Goal: Check status: Check status

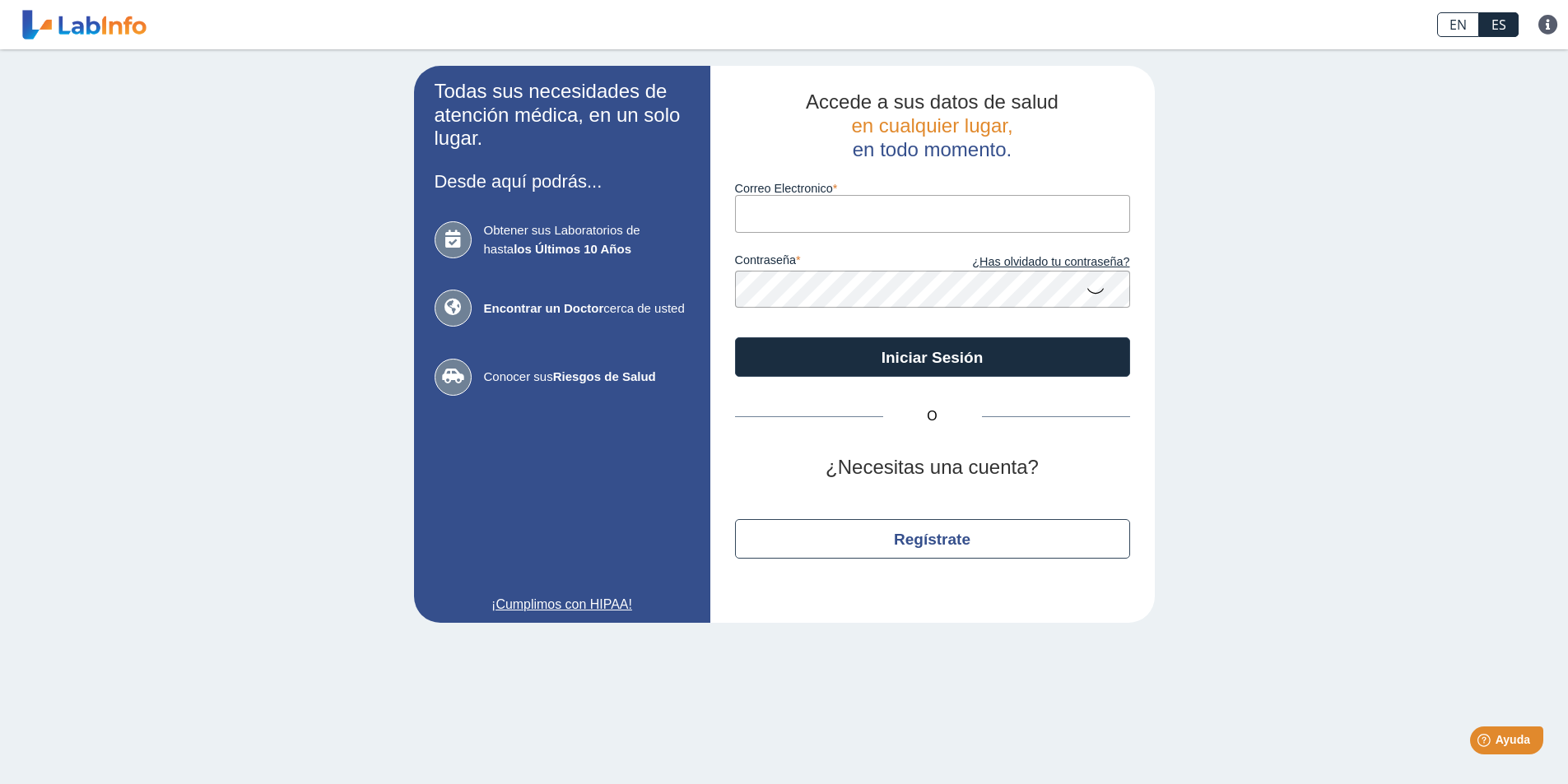
click at [764, 217] on input "Correo Electronico" at bounding box center [932, 213] width 395 height 37
type input "[EMAIL_ADDRESS][DOMAIN_NAME]"
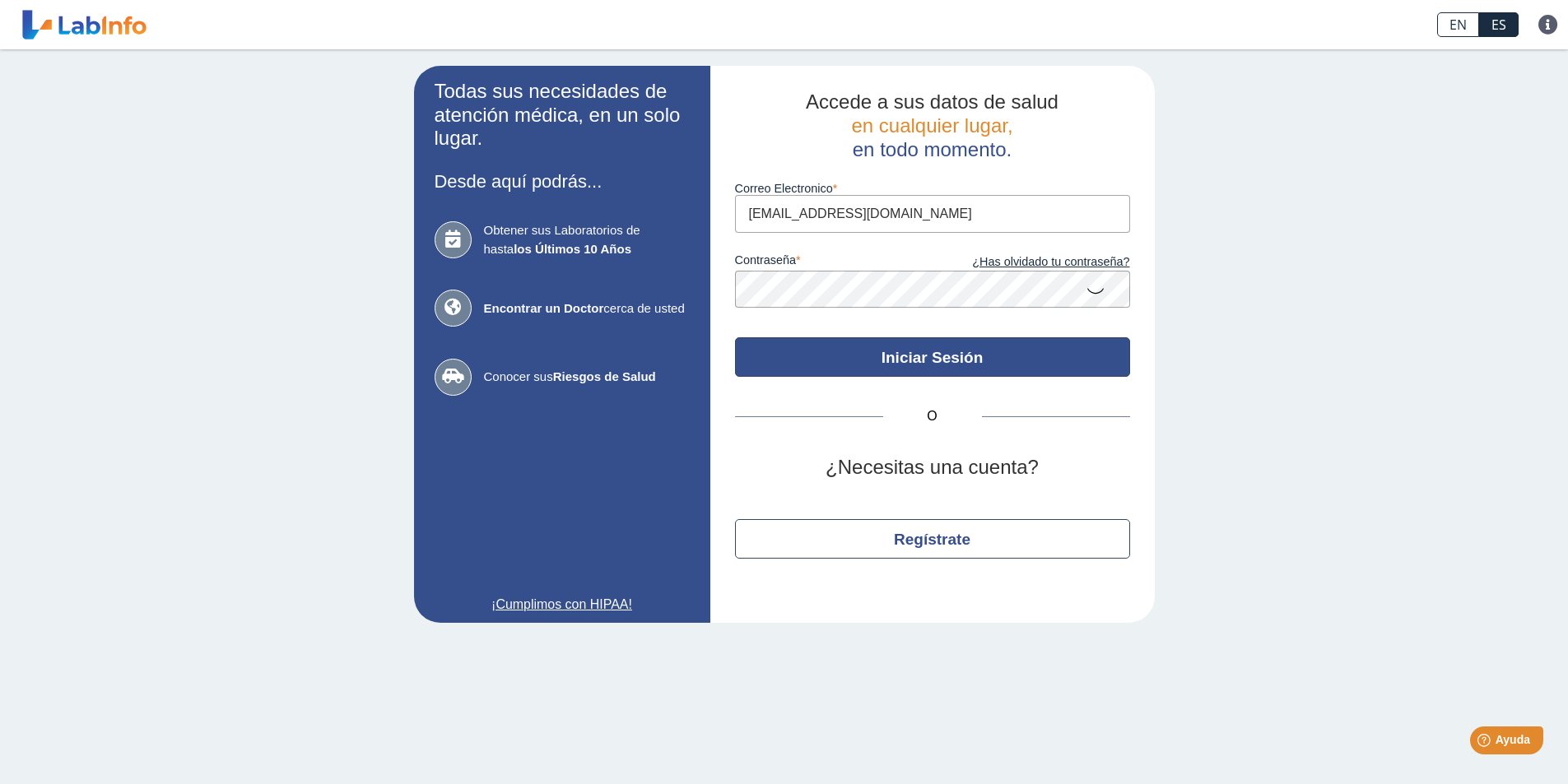
click at [913, 354] on button "Iniciar Sesión" at bounding box center [932, 357] width 395 height 39
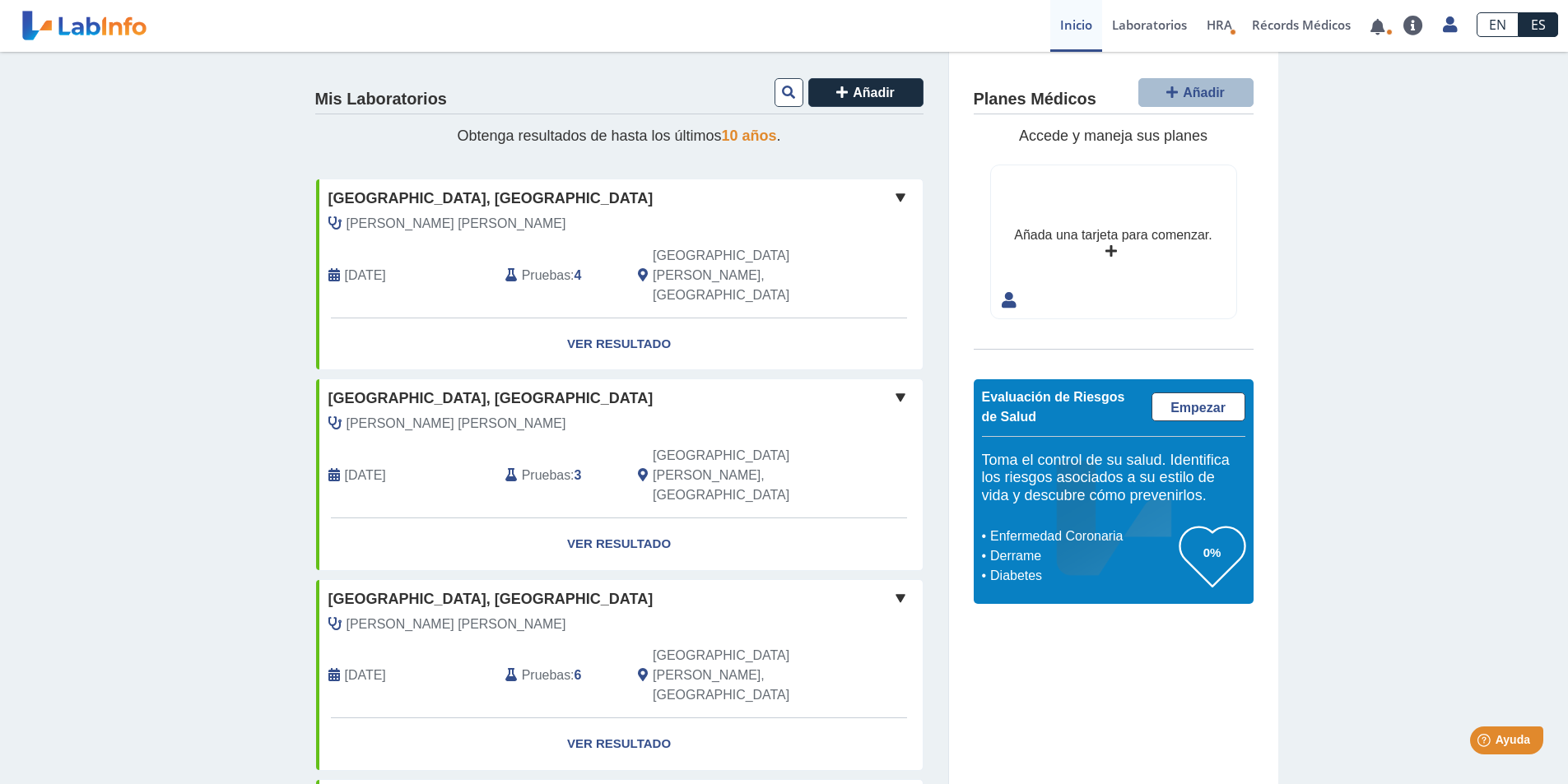
click at [544, 266] on span "Pruebas" at bounding box center [546, 276] width 48 height 20
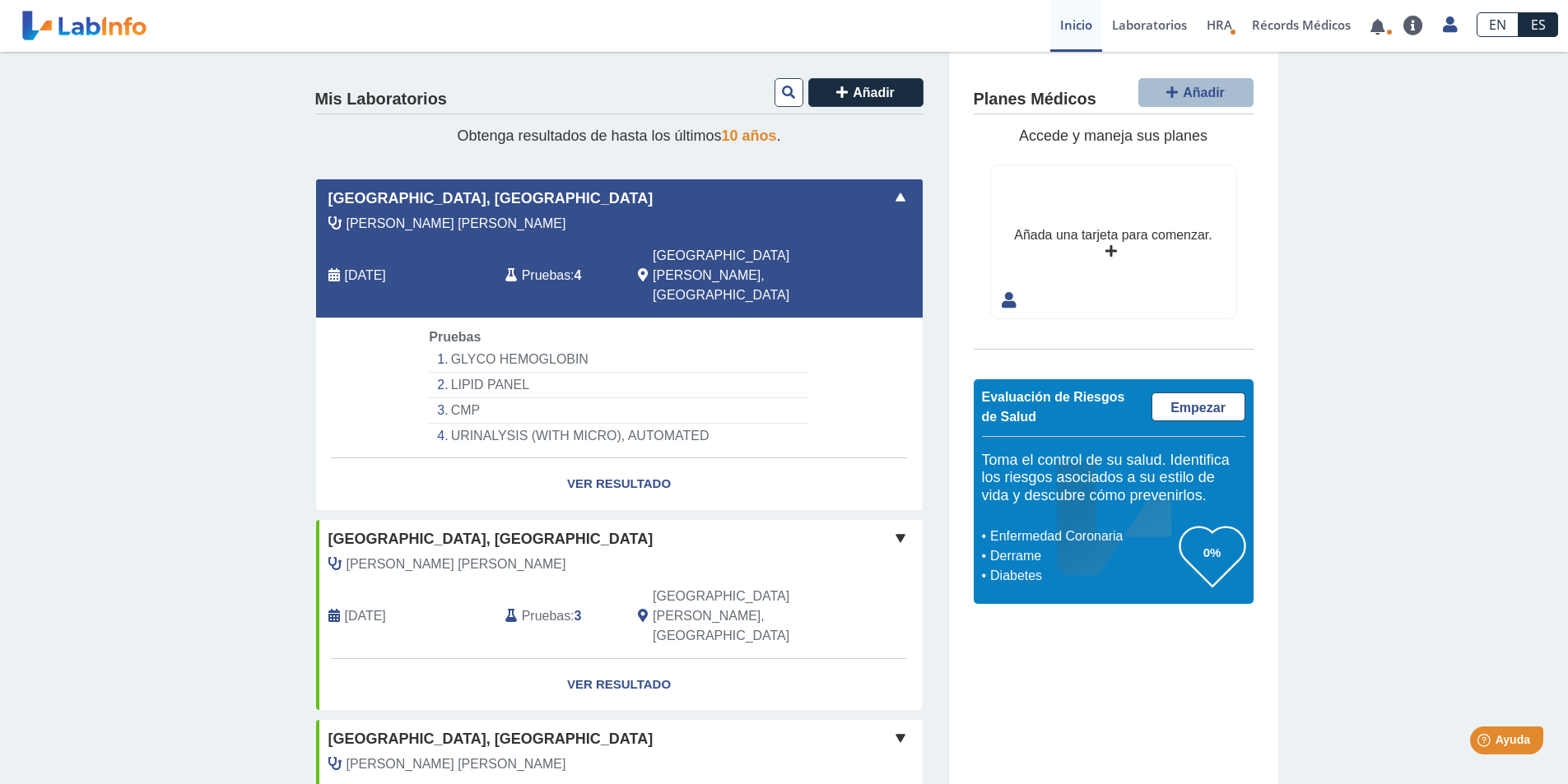
click at [470, 347] on li "GLYCO HEMOGLOBIN" at bounding box center [619, 360] width 380 height 25
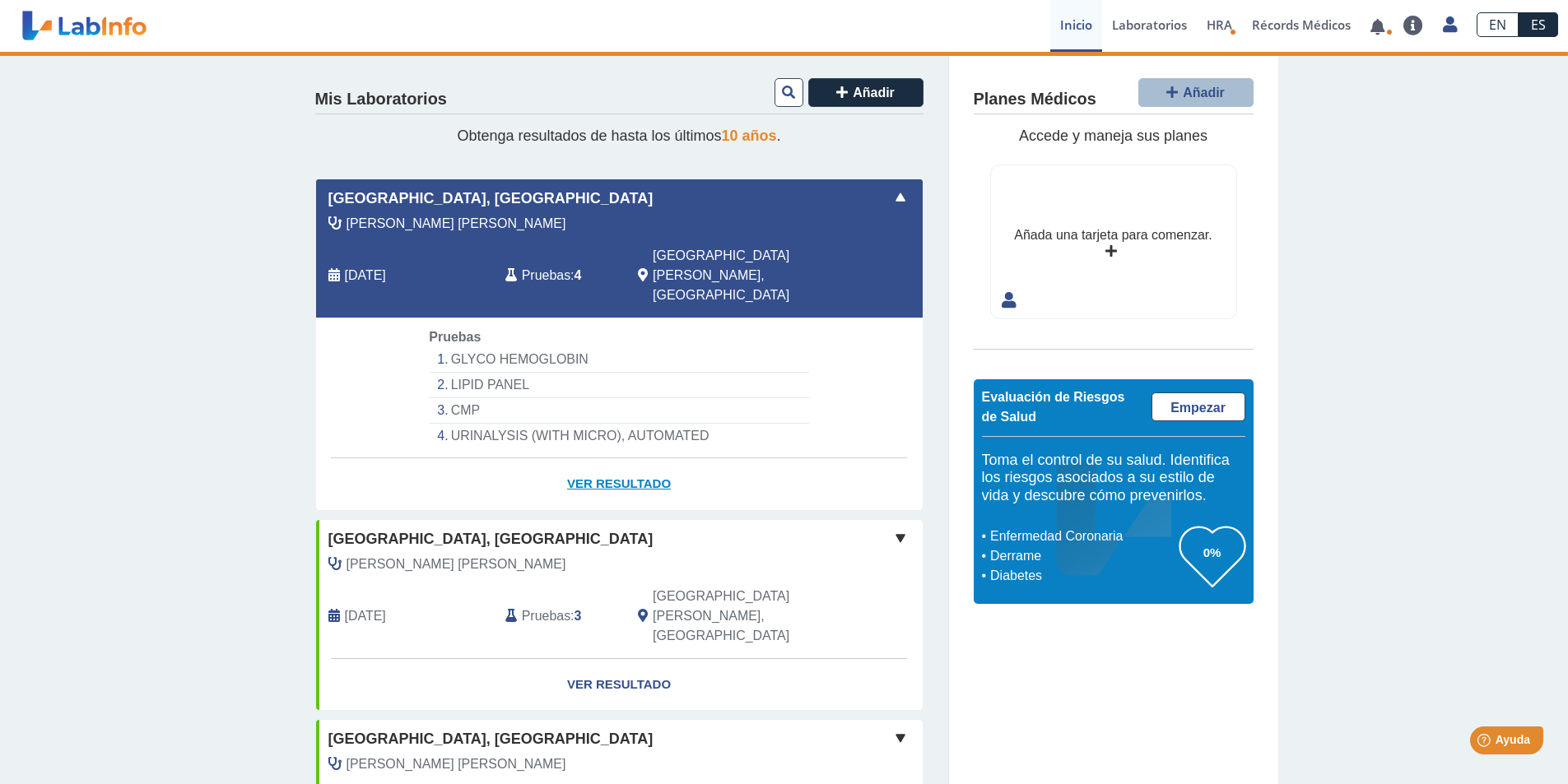
click at [613, 458] on link "Ver Resultado" at bounding box center [619, 484] width 606 height 52
click at [636, 458] on link "Ver Resultado" at bounding box center [619, 484] width 606 height 52
click at [892, 200] on span at bounding box center [900, 198] width 20 height 20
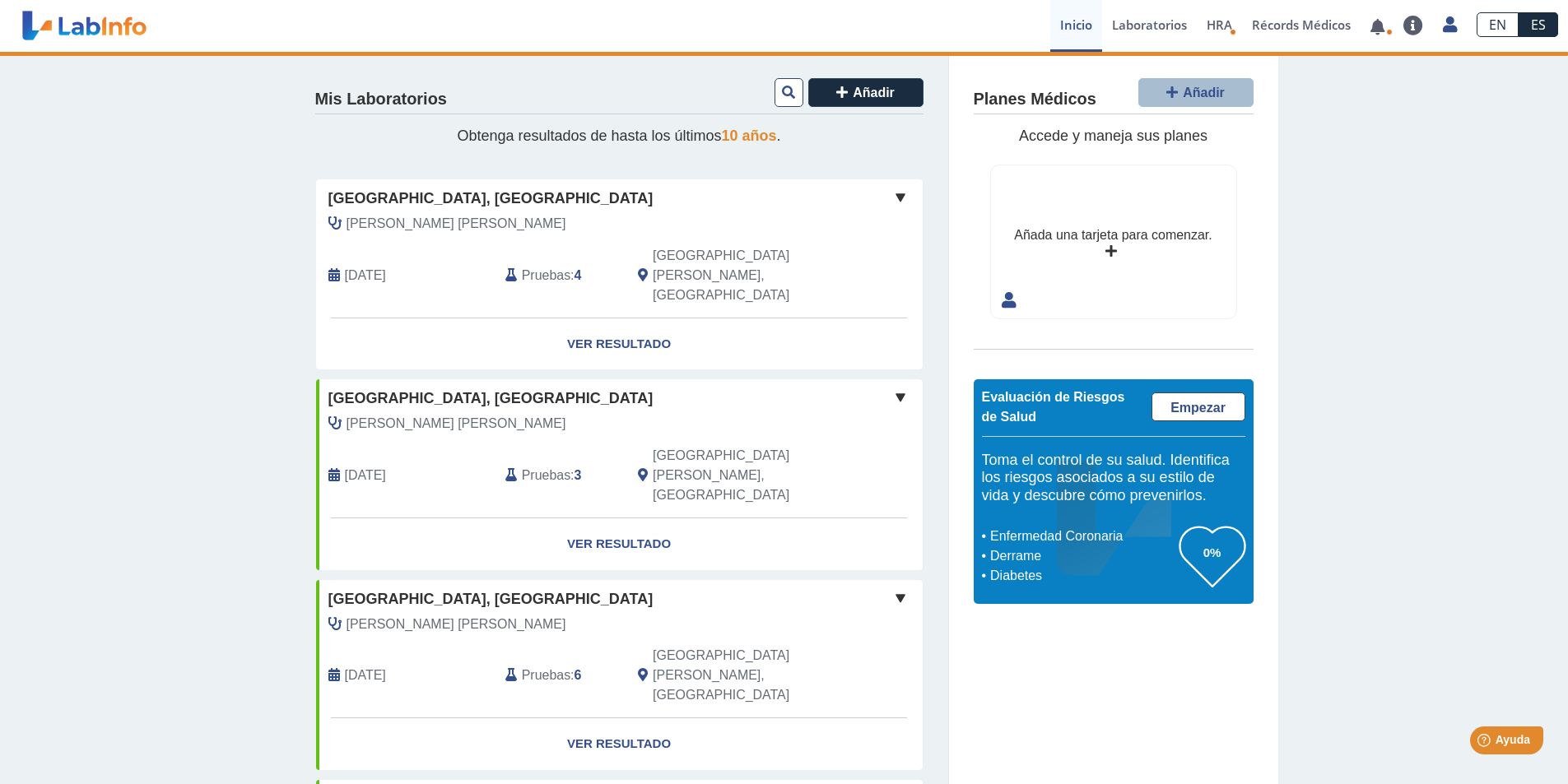
click at [892, 200] on span at bounding box center [900, 198] width 20 height 20
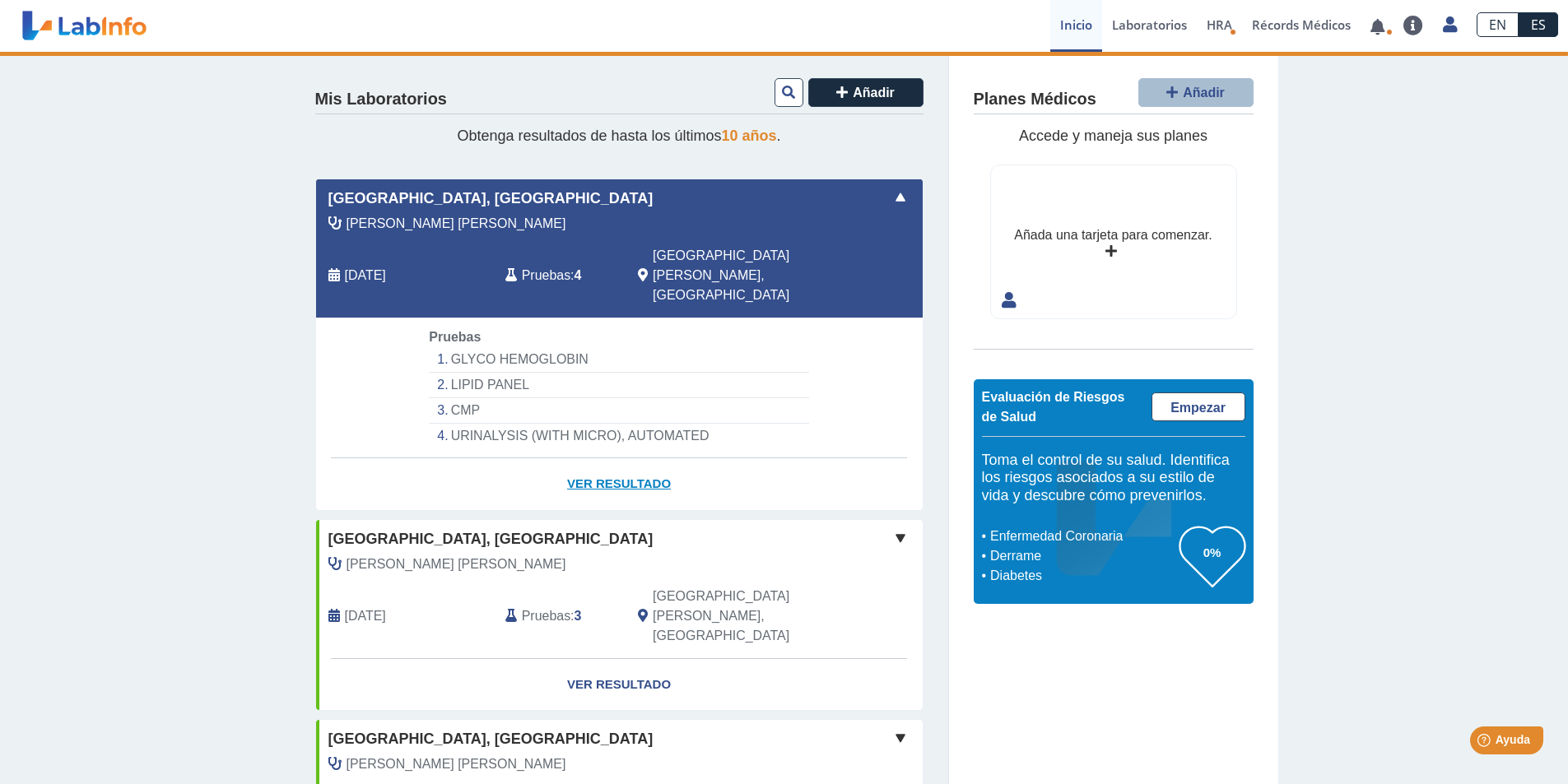
click at [598, 458] on link "Ver Resultado" at bounding box center [619, 484] width 606 height 52
click at [473, 347] on li "GLYCO HEMOGLOBIN" at bounding box center [619, 360] width 380 height 25
click at [492, 372] on li "LIPID PANEL" at bounding box center [619, 385] width 380 height 25
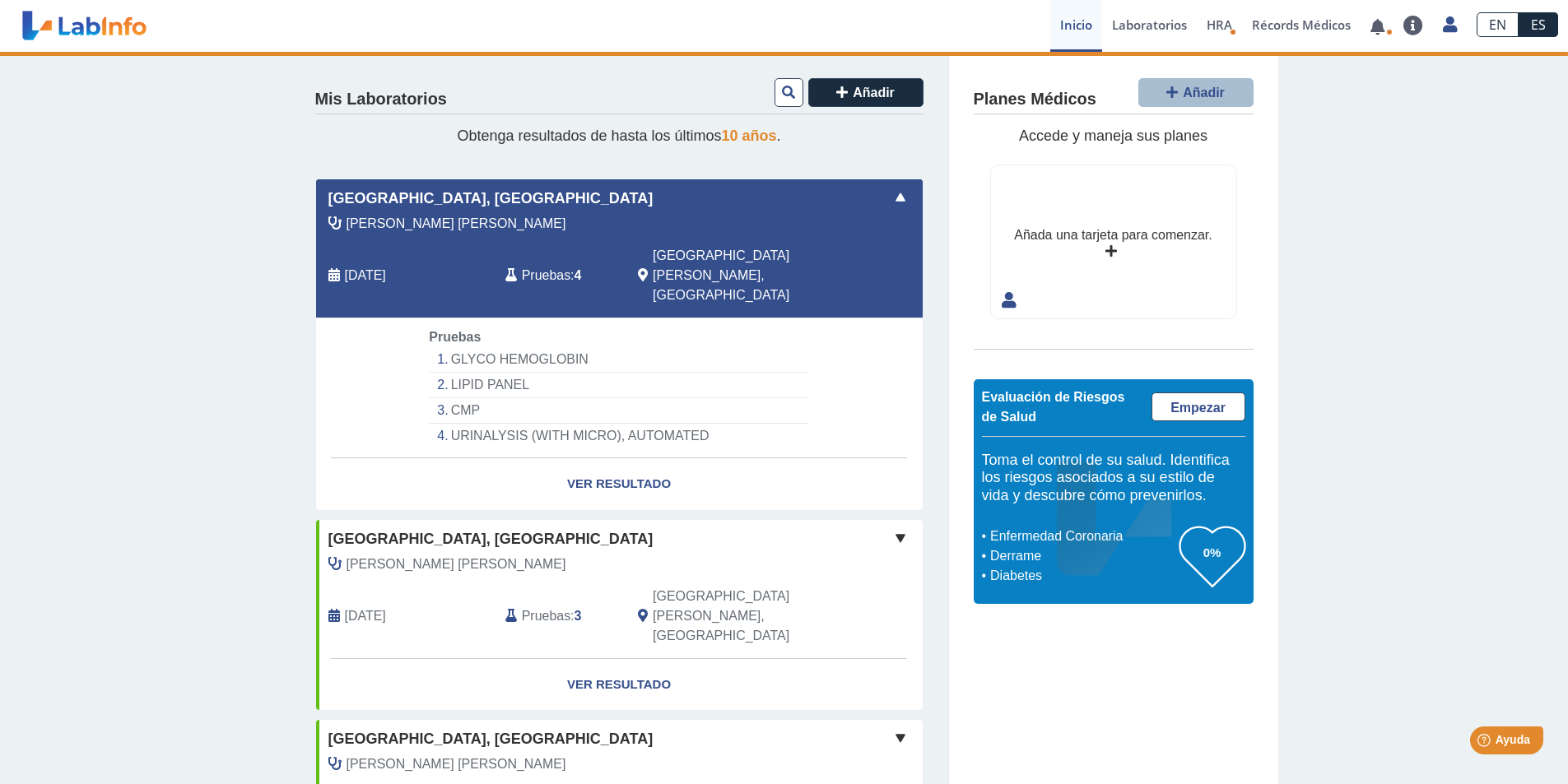
click at [359, 295] on app-lab-card "Hospital Metropolitano, [GEOGRAPHIC_DATA][PERSON_NAME][PERSON_NAME] [DATE] Prue…" at bounding box center [619, 344] width 608 height 332
click at [390, 224] on span "[PERSON_NAME] [PERSON_NAME]" at bounding box center [456, 224] width 219 height 20
click at [543, 266] on span "Pruebas" at bounding box center [546, 276] width 48 height 20
click at [615, 458] on link "Ver Resultado" at bounding box center [619, 484] width 606 height 52
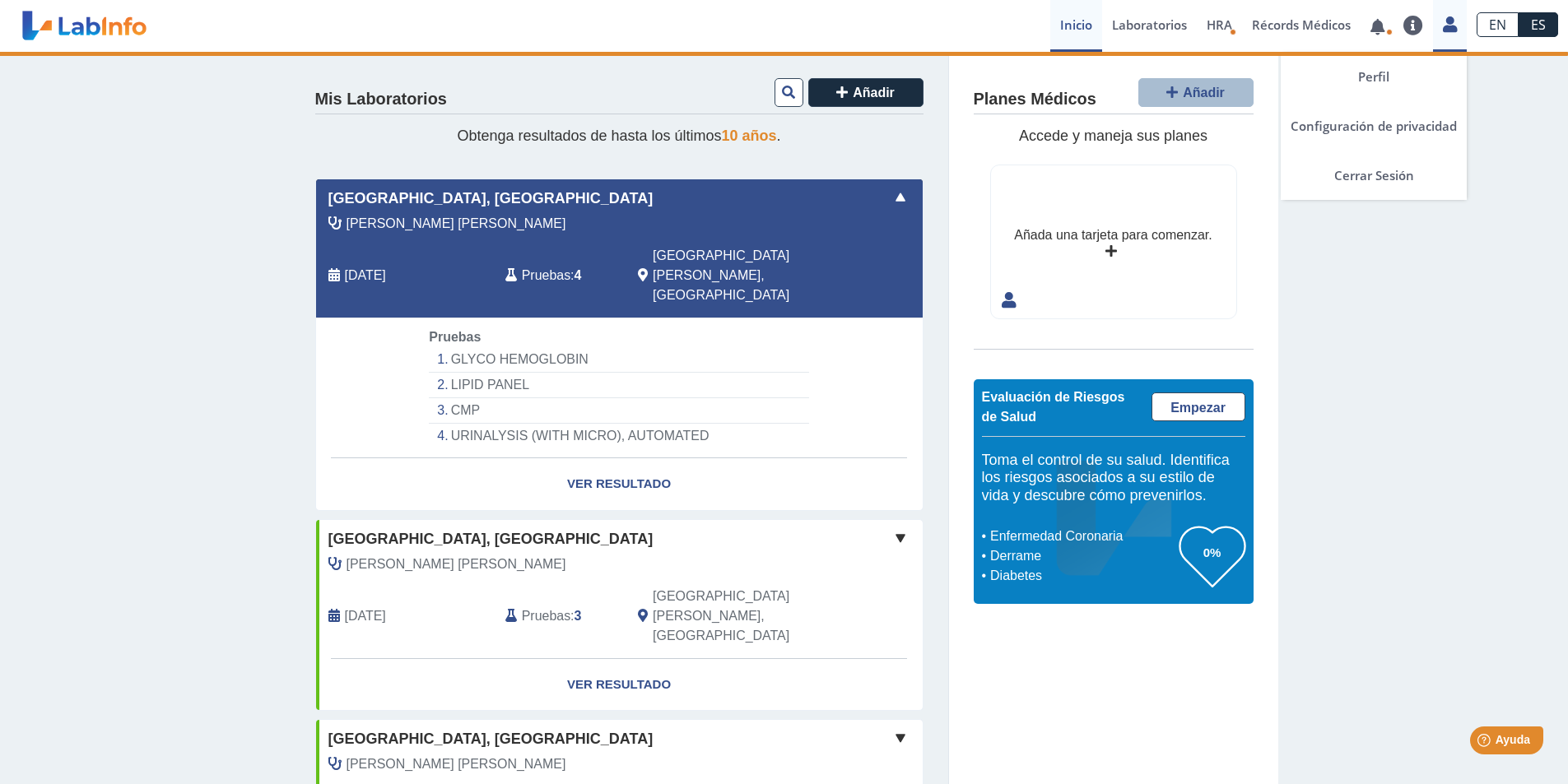
click at [1454, 27] on icon at bounding box center [1450, 24] width 14 height 13
click at [1399, 178] on link "Cerrar Sesión" at bounding box center [1374, 175] width 186 height 49
